Goal: Obtain resource: Obtain resource

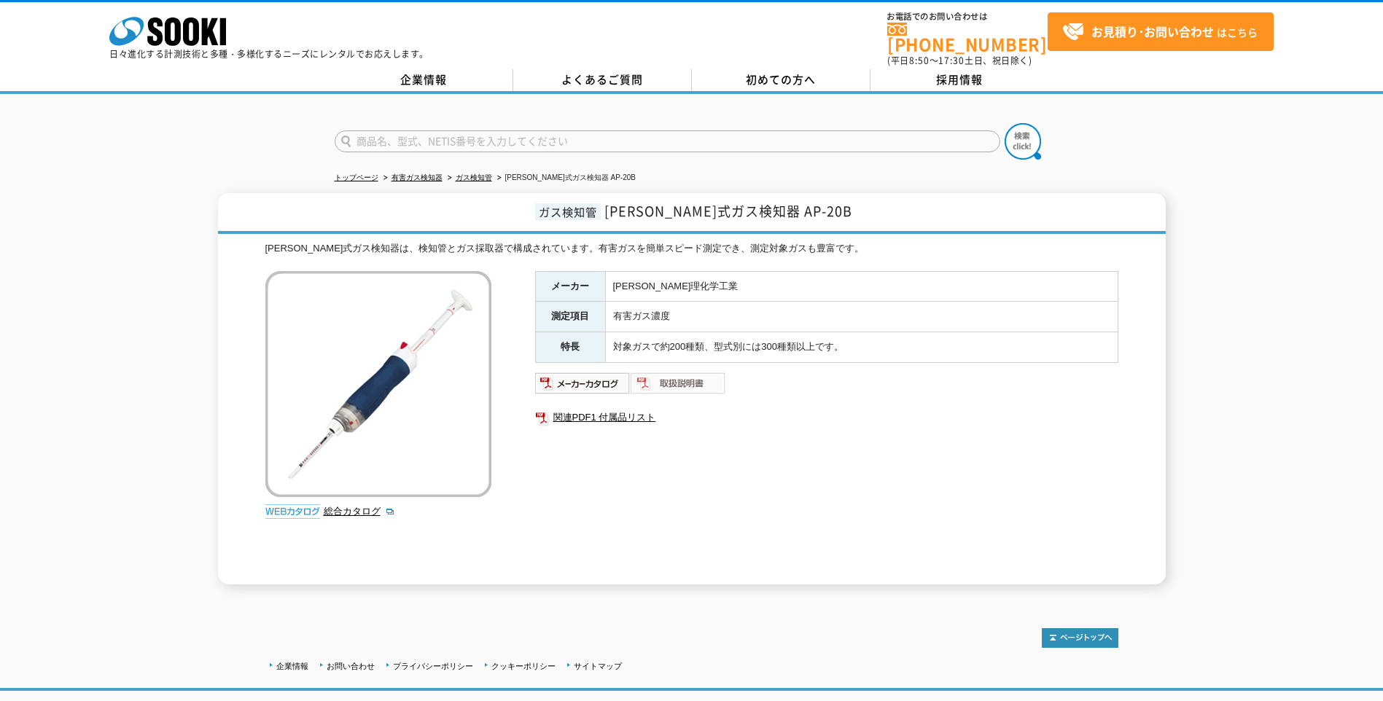
click at [696, 378] on img at bounding box center [679, 383] width 96 height 23
click at [561, 374] on img at bounding box center [583, 383] width 96 height 23
click at [588, 419] on ul "関連PDF1 付属品リスト" at bounding box center [826, 418] width 583 height 34
click at [598, 409] on link "関連PDF1 付属品リスト" at bounding box center [826, 417] width 583 height 19
drag, startPoint x: 687, startPoint y: 273, endPoint x: 618, endPoint y: 282, distance: 69.1
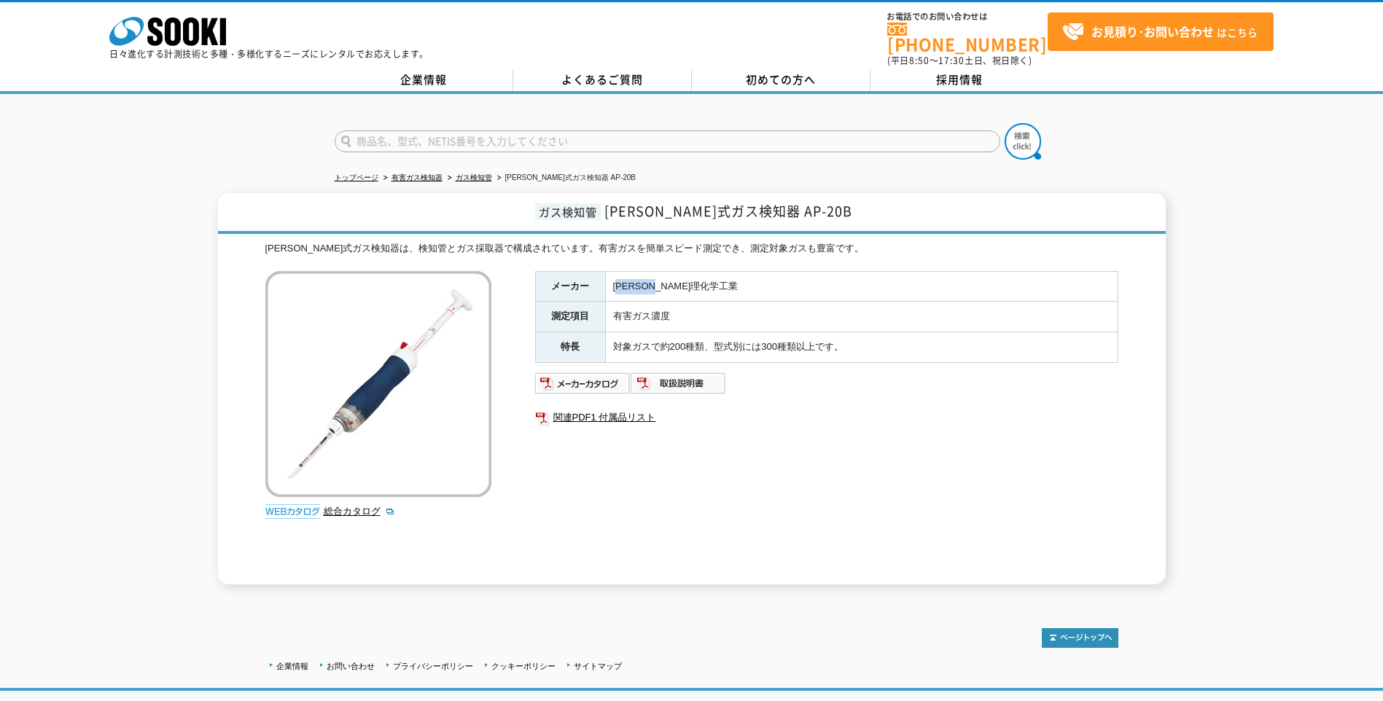
click at [618, 282] on td "[PERSON_NAME]理化学工業" at bounding box center [861, 286] width 513 height 31
drag, startPoint x: 618, startPoint y: 282, endPoint x: 613, endPoint y: 273, distance: 10.8
click at [613, 273] on td "[PERSON_NAME]理化学工業" at bounding box center [861, 286] width 513 height 31
click at [612, 271] on td "[PERSON_NAME]理化学工業" at bounding box center [861, 286] width 513 height 31
drag, startPoint x: 613, startPoint y: 271, endPoint x: 677, endPoint y: 274, distance: 64.2
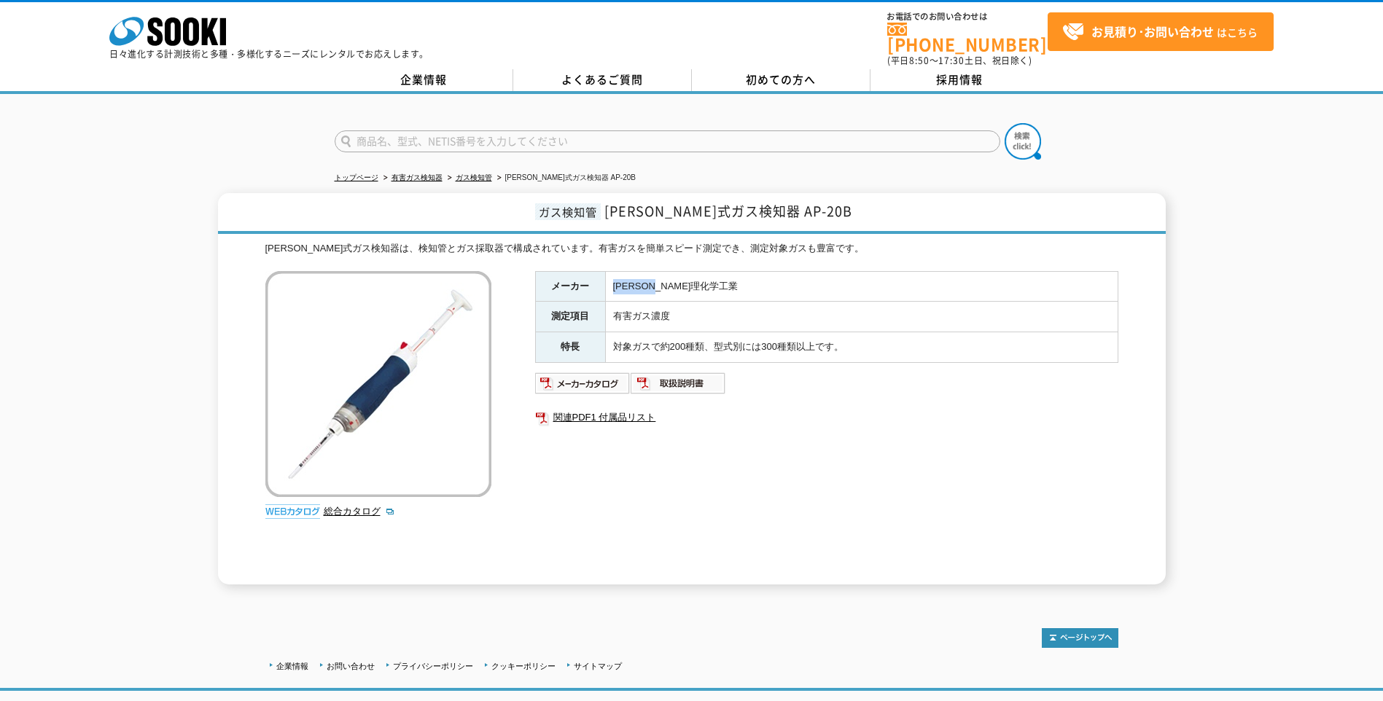
click at [677, 274] on td "[PERSON_NAME]理化学工業" at bounding box center [861, 286] width 513 height 31
drag, startPoint x: 677, startPoint y: 274, endPoint x: 658, endPoint y: 274, distance: 19.0
